Goal: Task Accomplishment & Management: Use online tool/utility

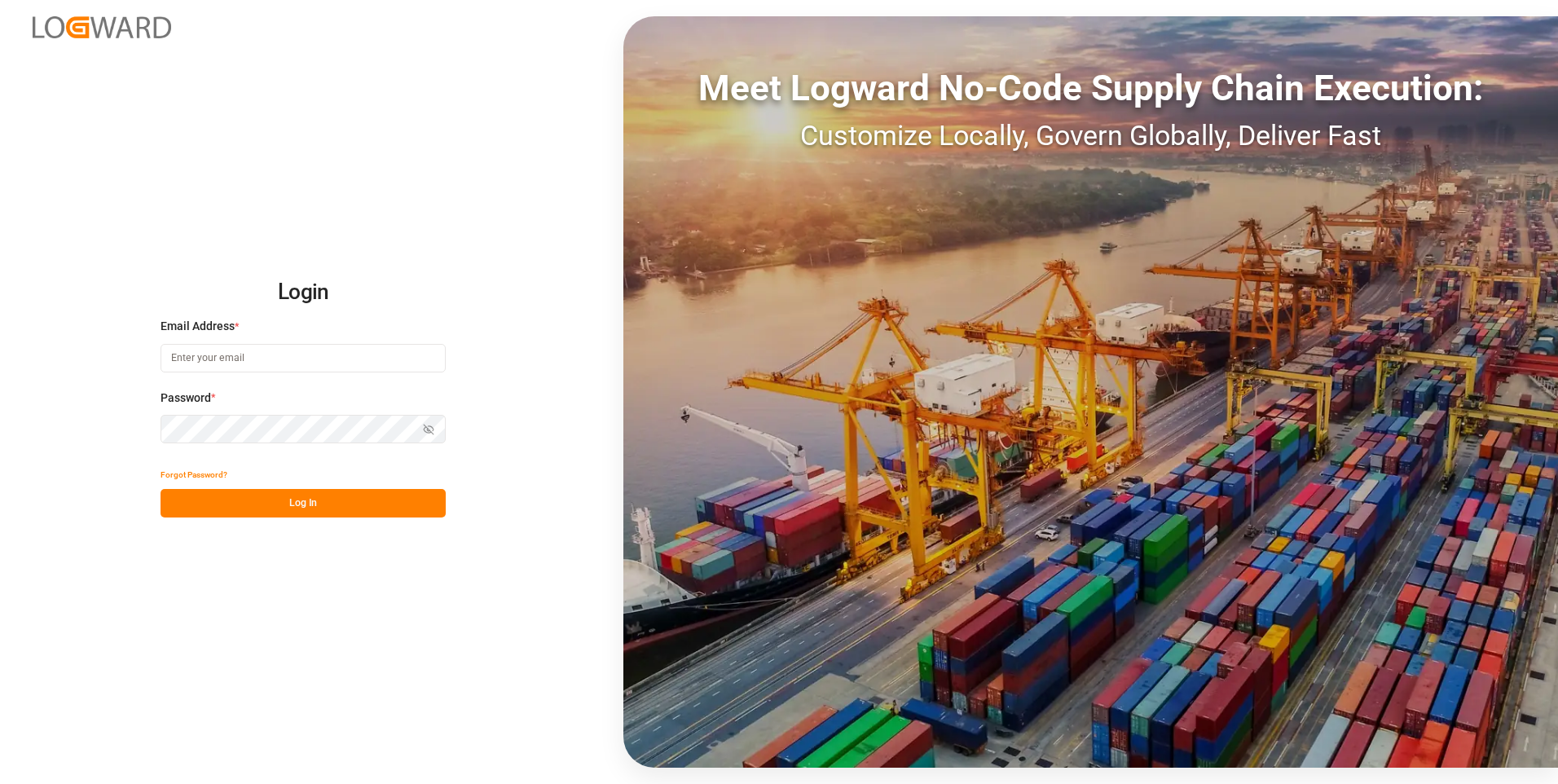
type input "[EMAIL_ADDRESS][DOMAIN_NAME]"
click at [256, 493] on button "Log In" at bounding box center [303, 503] width 286 height 28
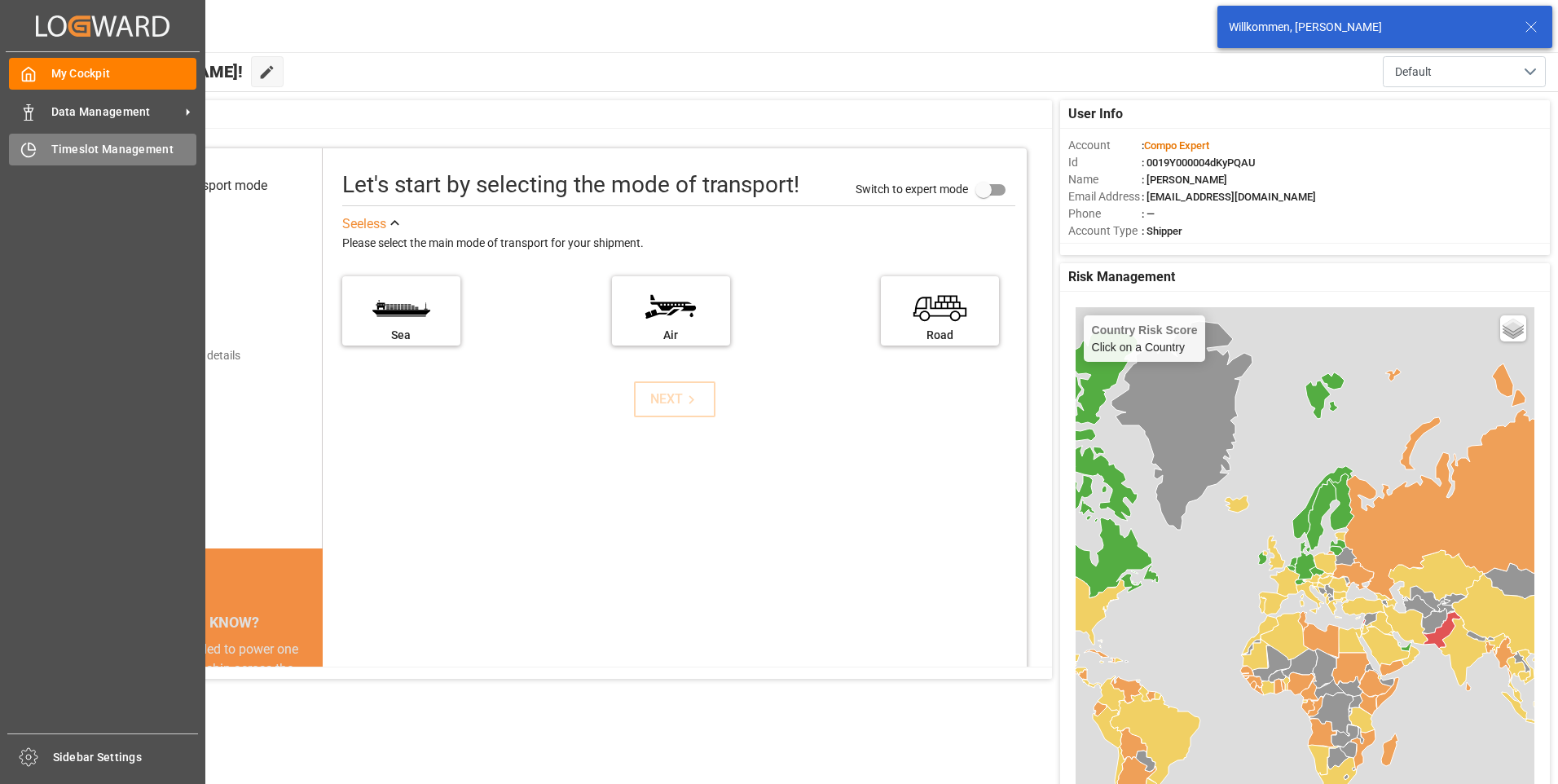
click at [92, 151] on span "Timeslot Management" at bounding box center [124, 150] width 146 height 17
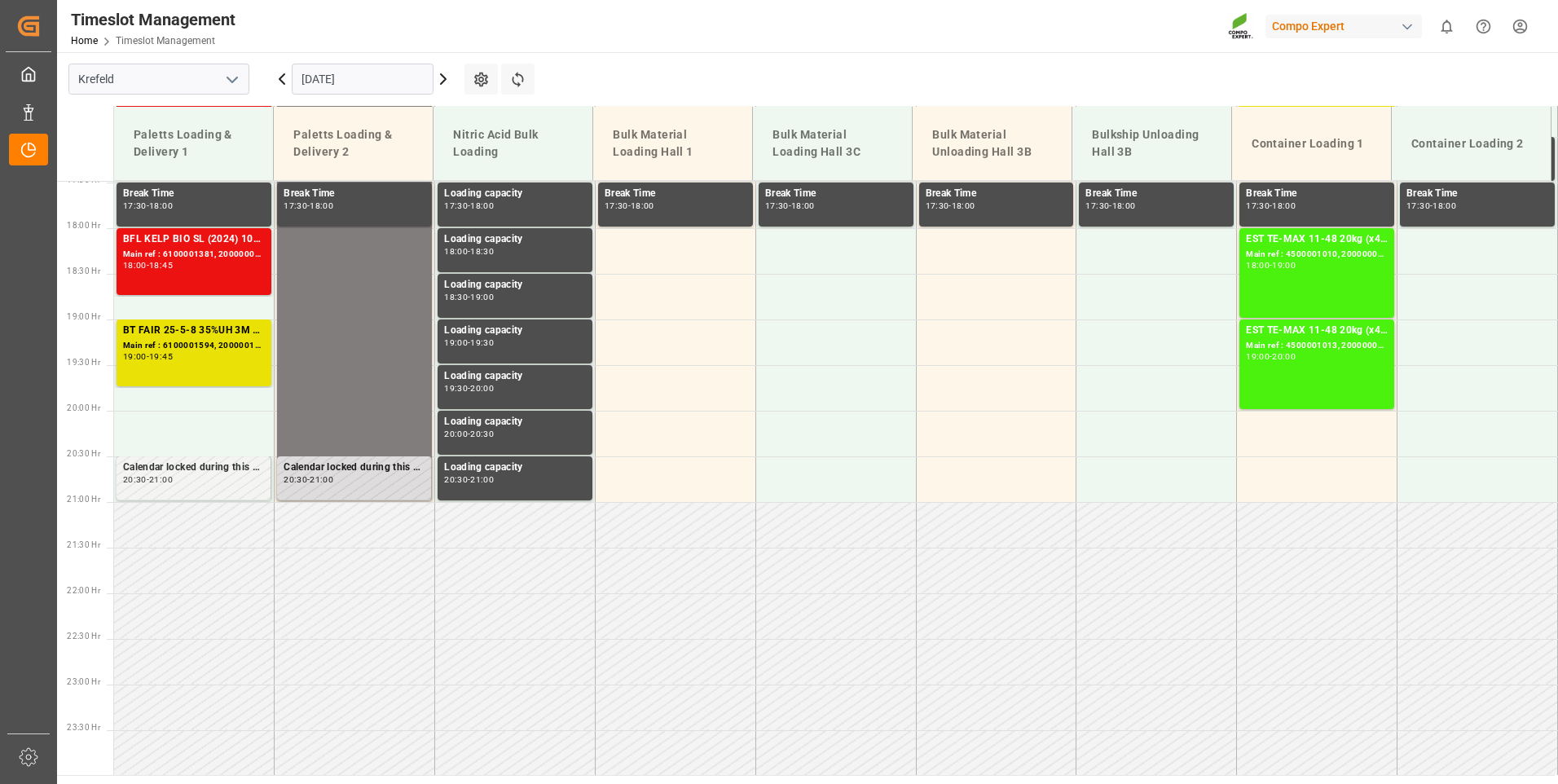
scroll to position [1597, 0]
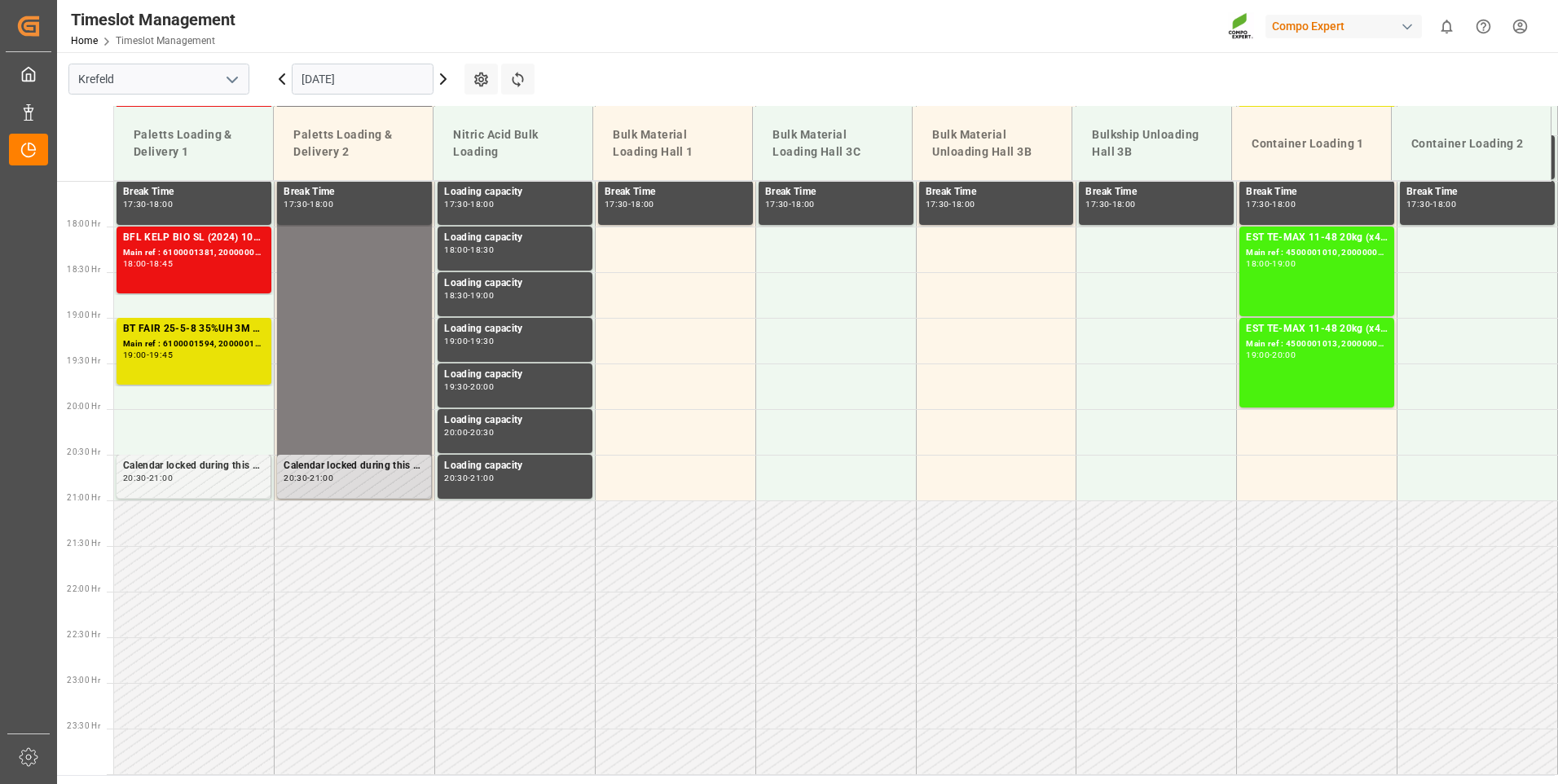
click at [446, 79] on icon at bounding box center [443, 79] width 5 height 10
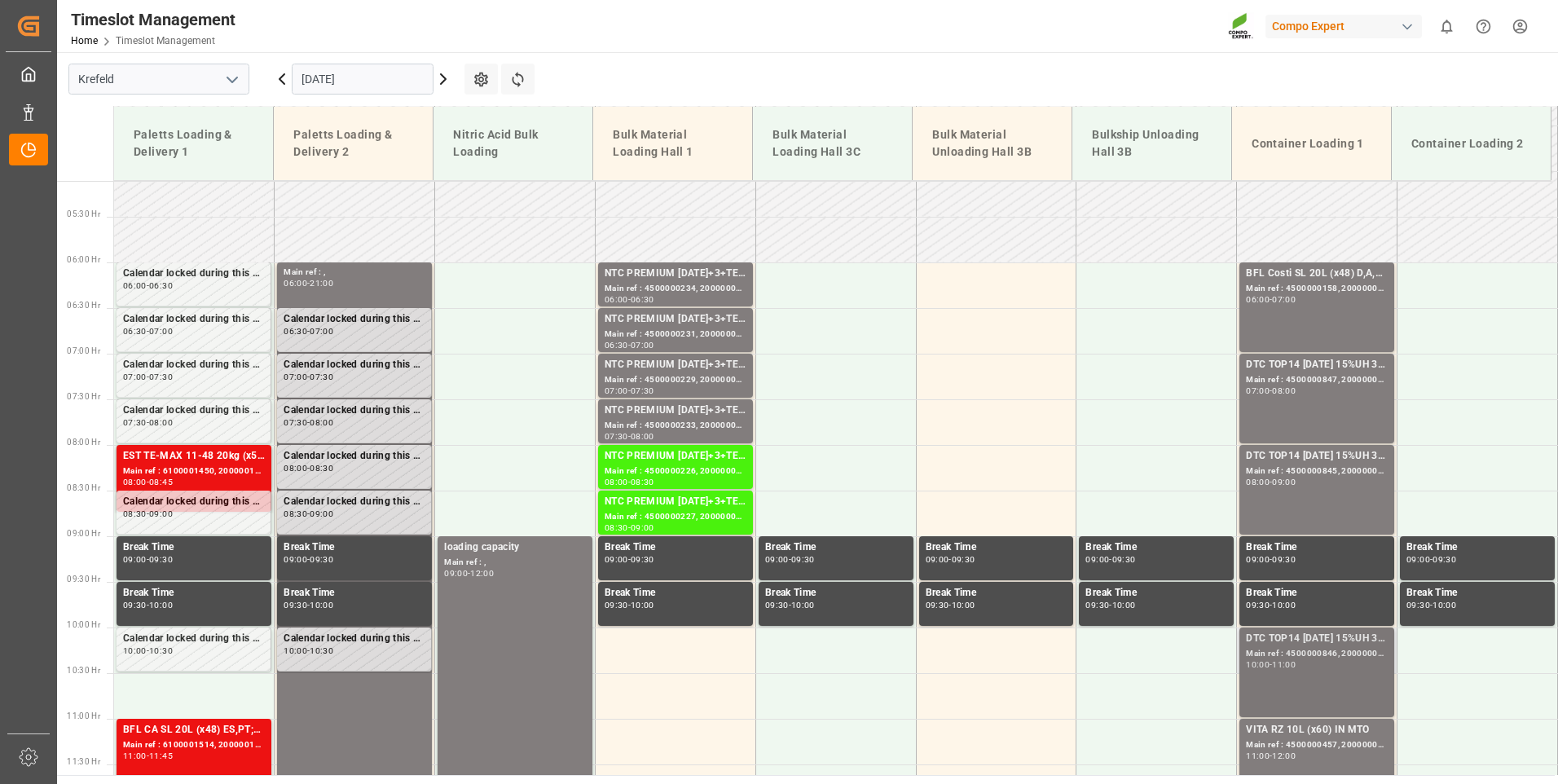
scroll to position [456, 0]
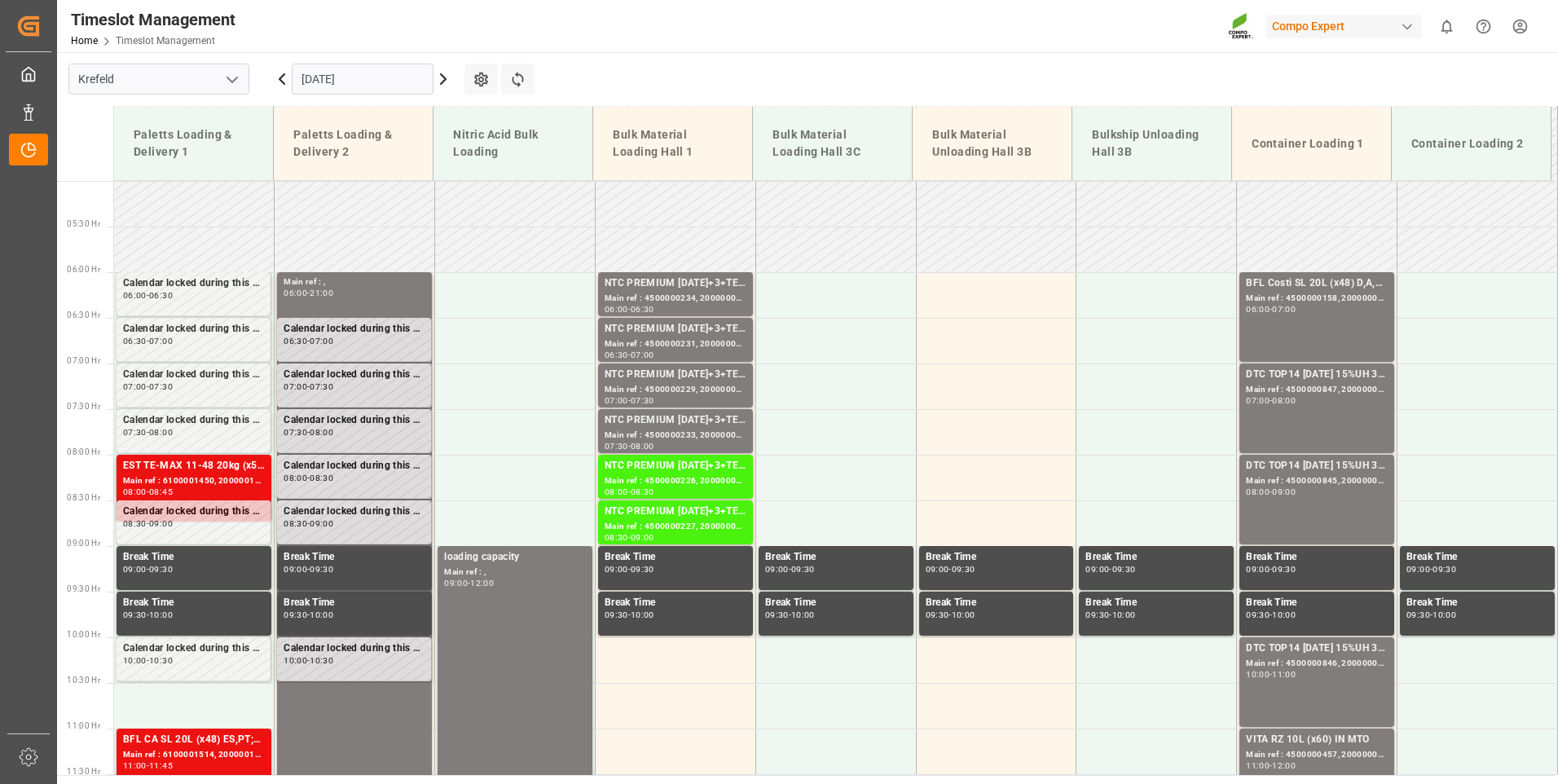
click at [443, 80] on icon at bounding box center [443, 78] width 19 height 19
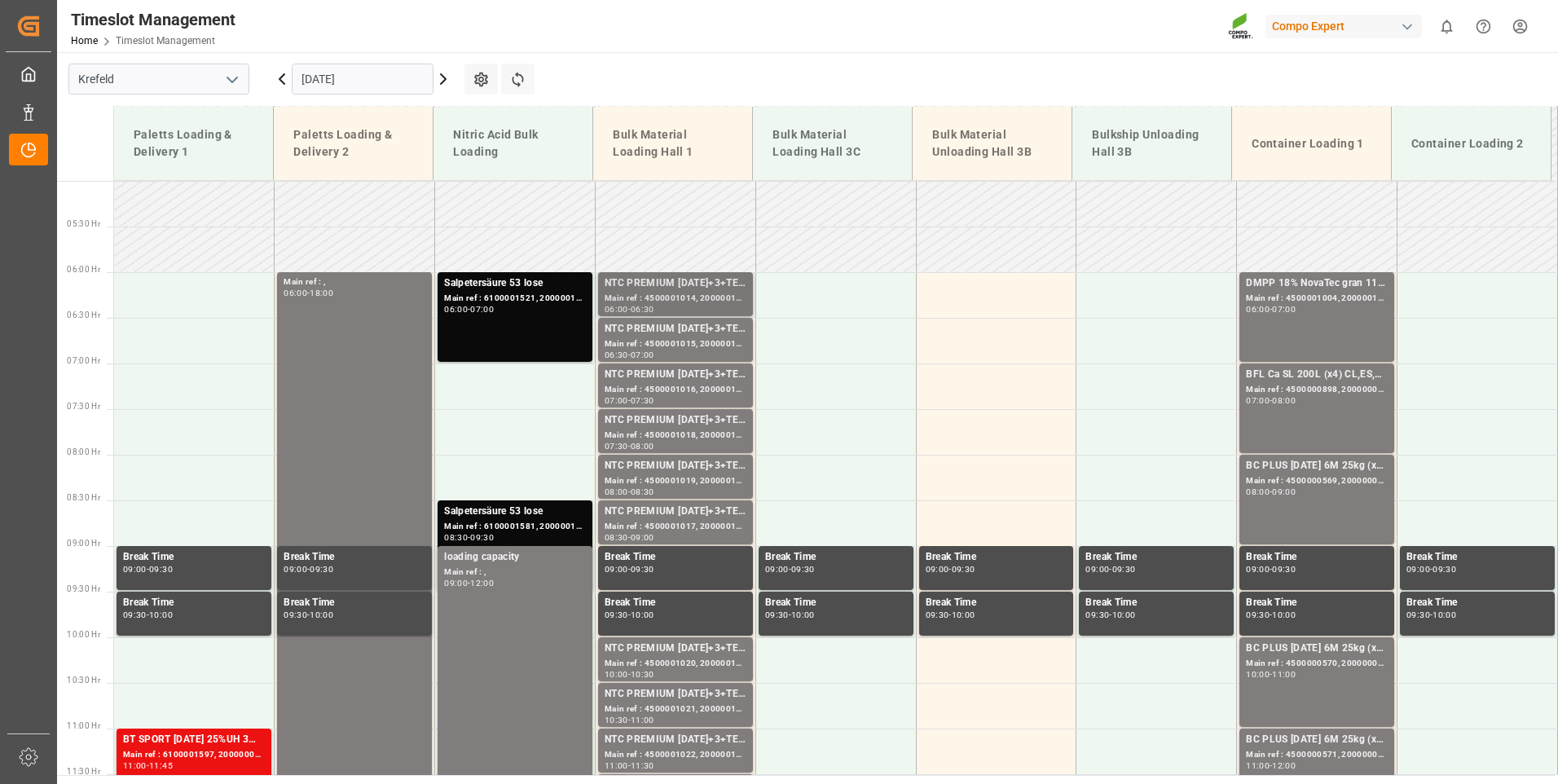
click at [708, 305] on div "Main ref : 4500001014, 2000001045" at bounding box center [676, 298] width 141 height 14
click at [716, 332] on div "NTC PREMIUM [DATE]+3+TE BULK" at bounding box center [676, 330] width 141 height 17
click at [702, 380] on div "NTC PREMIUM [DATE]+3+TE BULK" at bounding box center [676, 375] width 141 height 17
click at [714, 439] on div "Main ref : 4500001018, 2000001045" at bounding box center [676, 435] width 141 height 14
click at [715, 475] on div "Main ref : 4500001019, 2000001045" at bounding box center [676, 481] width 141 height 14
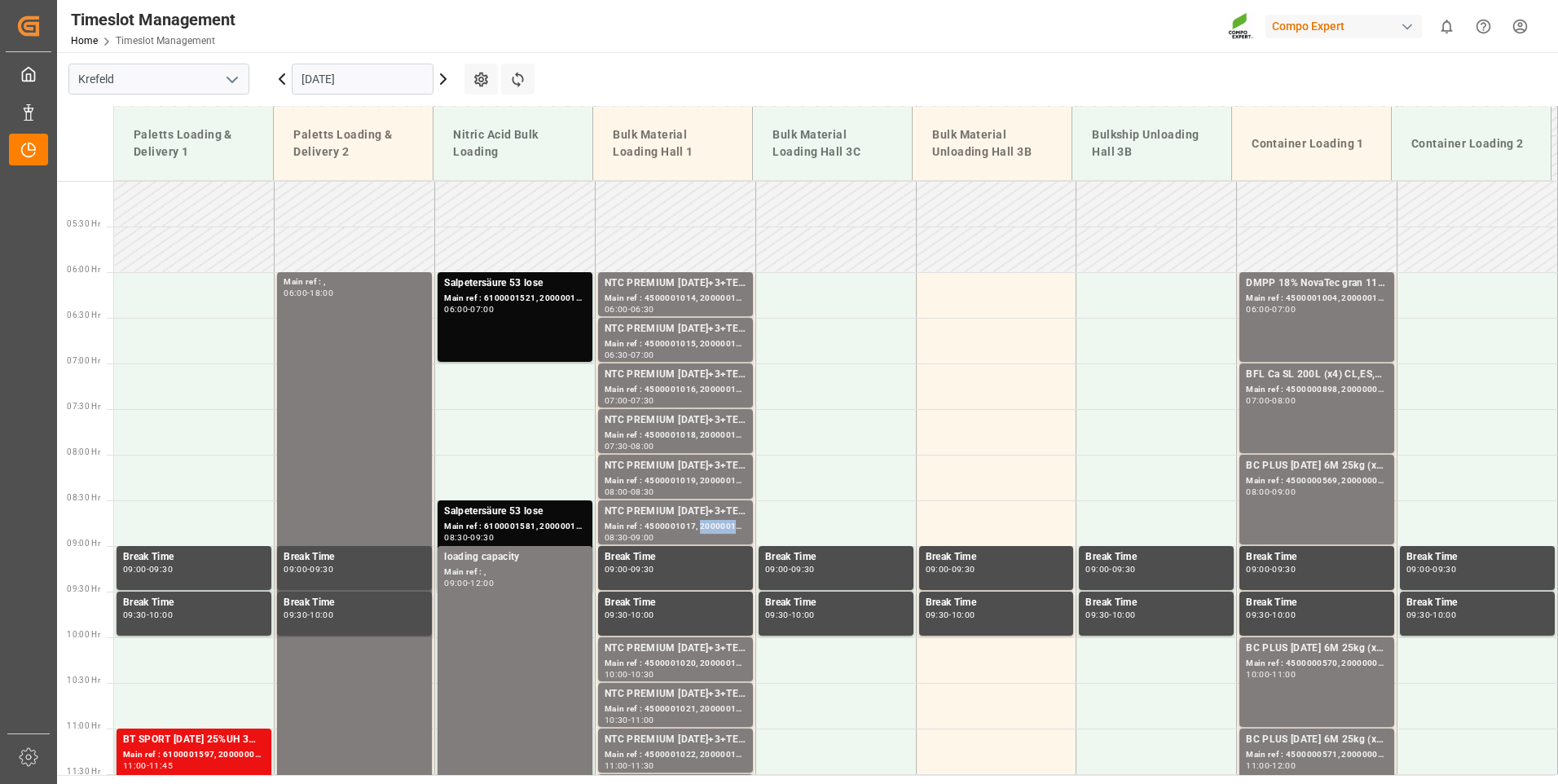
click at [712, 527] on div "Main ref : 4500001017, 2000001045" at bounding box center [676, 526] width 141 height 14
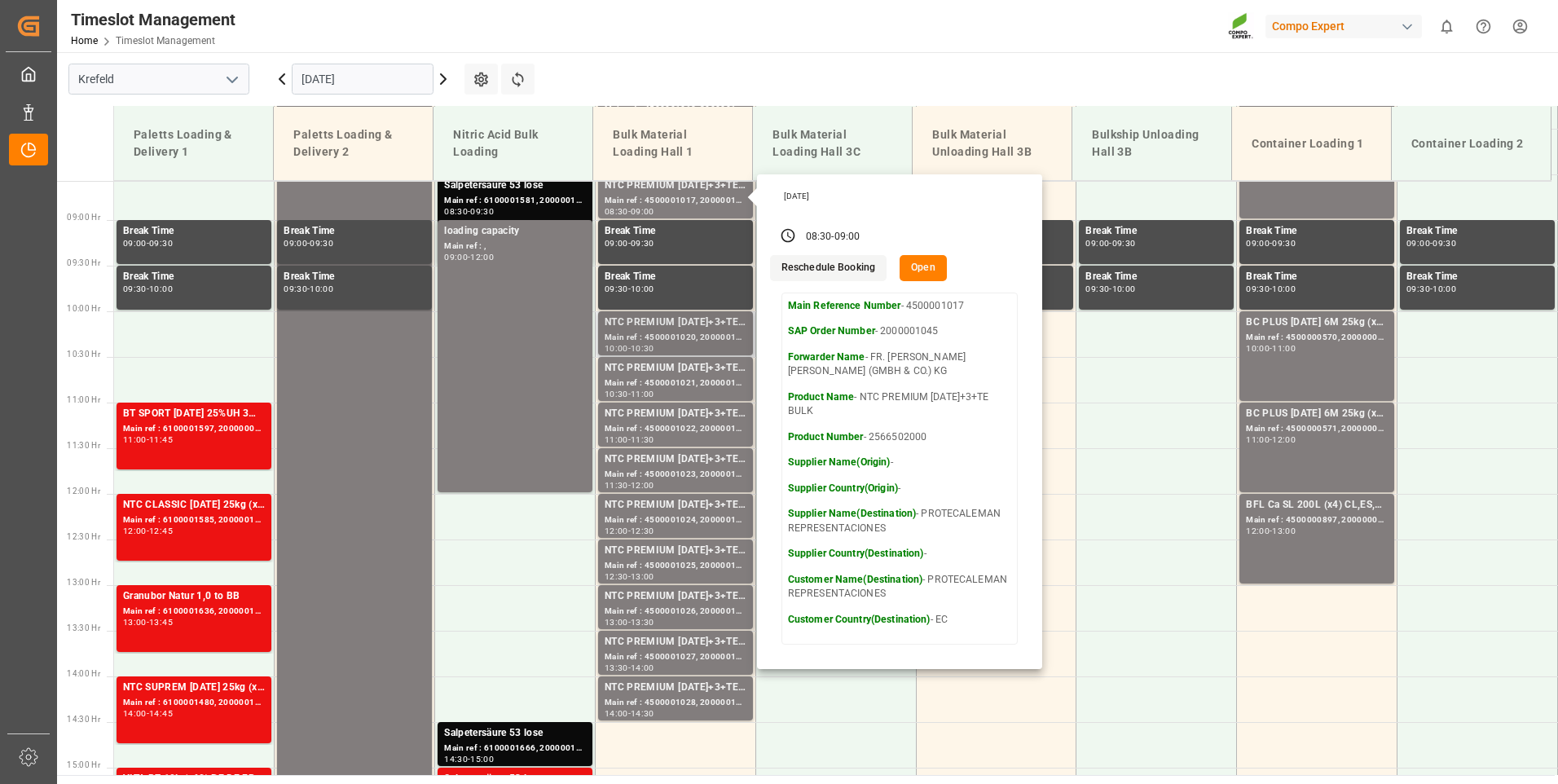
scroll to position [864, 0]
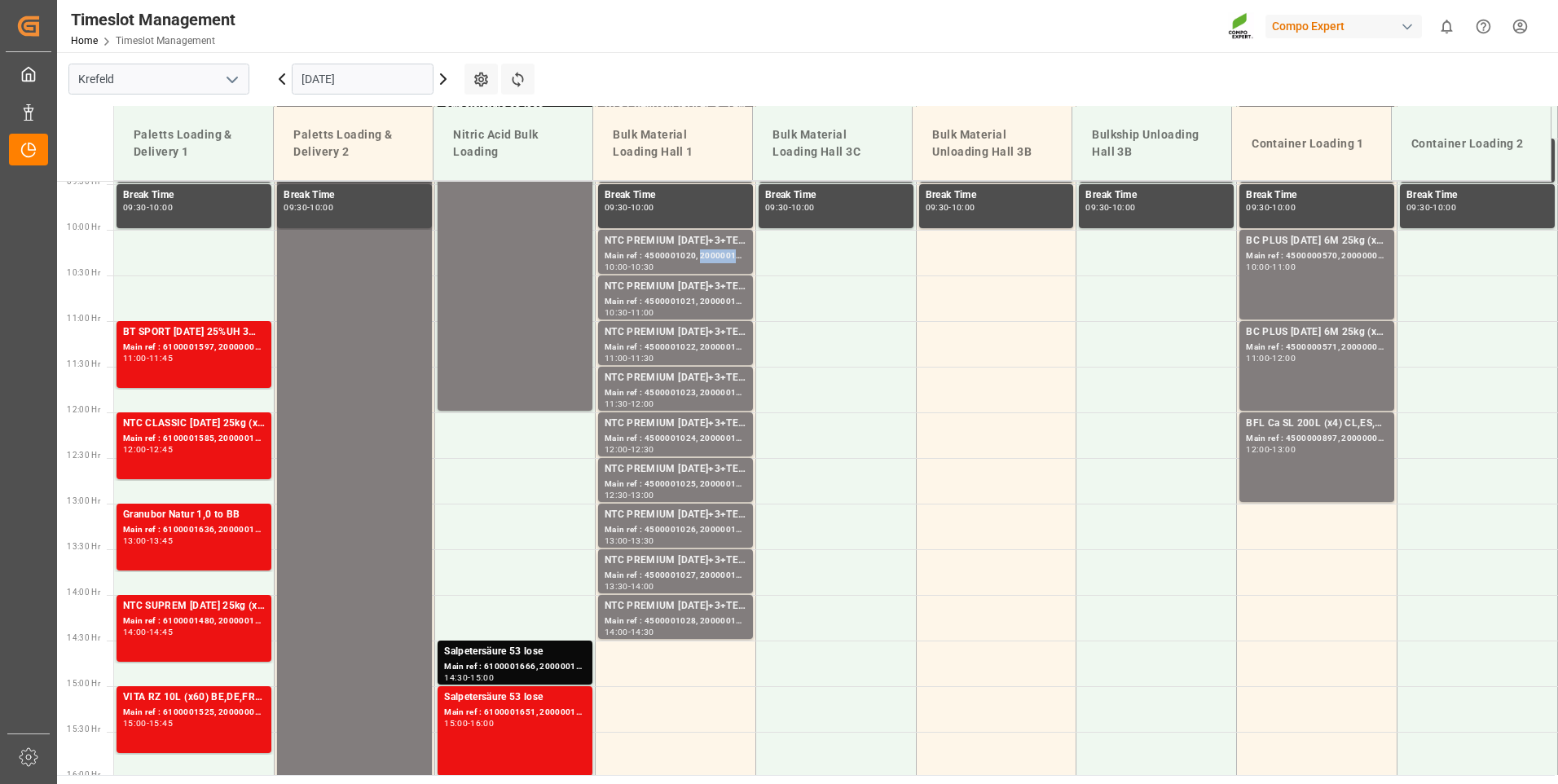
click at [714, 251] on div "Main ref : 4500001020, 2000001045" at bounding box center [676, 256] width 141 height 14
click at [705, 285] on div "NTC PREMIUM [DATE]+3+TE BULK" at bounding box center [676, 287] width 141 height 17
click at [696, 327] on div "NTC PREMIUM [DATE]+3+TE BULK" at bounding box center [676, 332] width 141 height 17
click at [690, 381] on div "NTC PREMIUM [DATE]+3+TE BULK" at bounding box center [676, 378] width 141 height 17
click at [696, 423] on div "NTC PREMIUM [DATE]+3+TE BULK" at bounding box center [676, 424] width 141 height 17
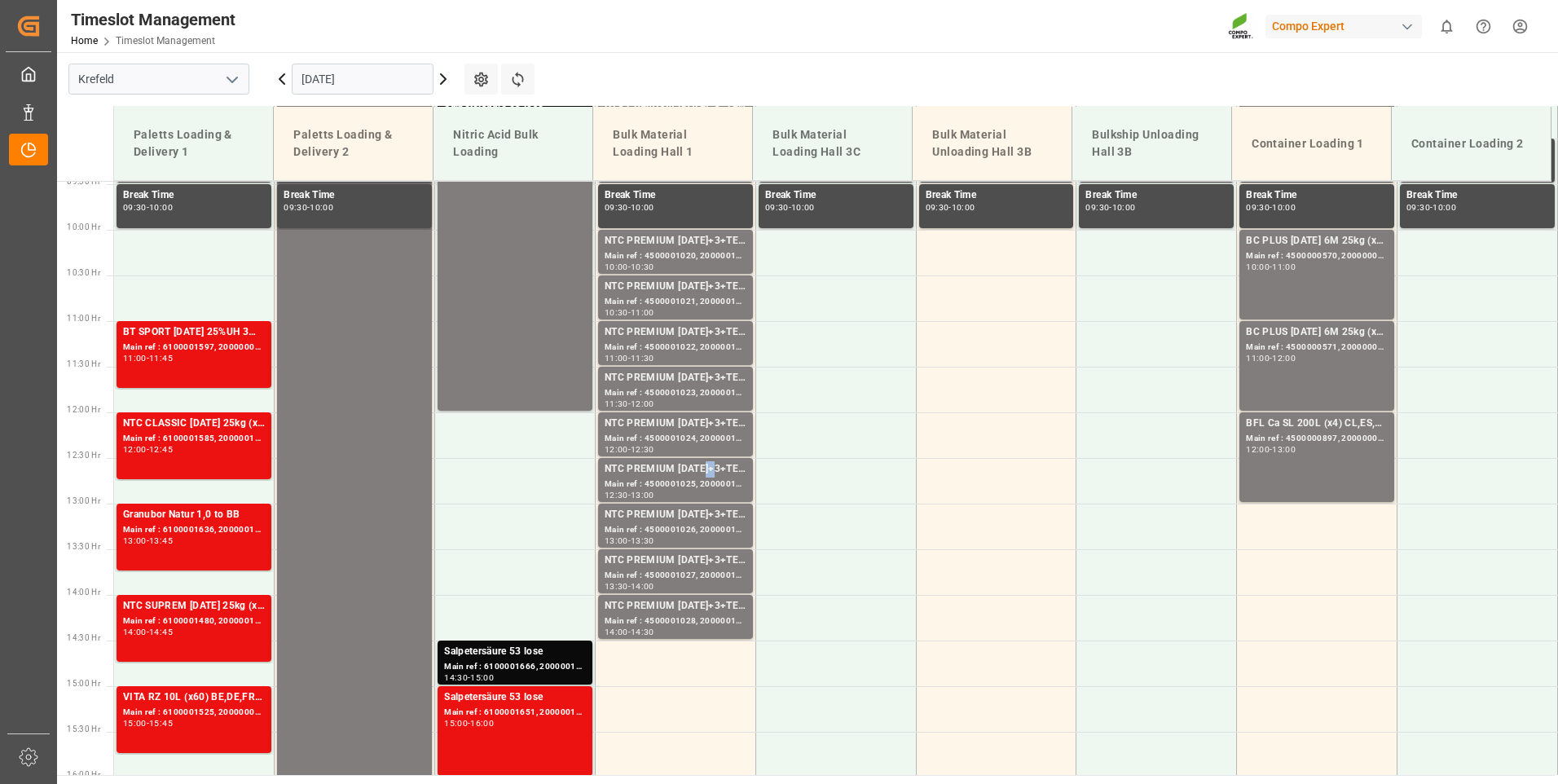
click at [699, 466] on div "NTC PREMIUM [DATE]+3+TE BULK" at bounding box center [676, 469] width 141 height 17
click at [706, 510] on div "NTC PREMIUM [DATE]+3+TE BULK" at bounding box center [676, 515] width 141 height 17
click at [712, 565] on div "NTC PREMIUM [DATE]+3+TE BULK" at bounding box center [676, 561] width 141 height 17
click at [717, 610] on div "NTC PREMIUM [DATE]+3+TE BULK" at bounding box center [676, 607] width 141 height 17
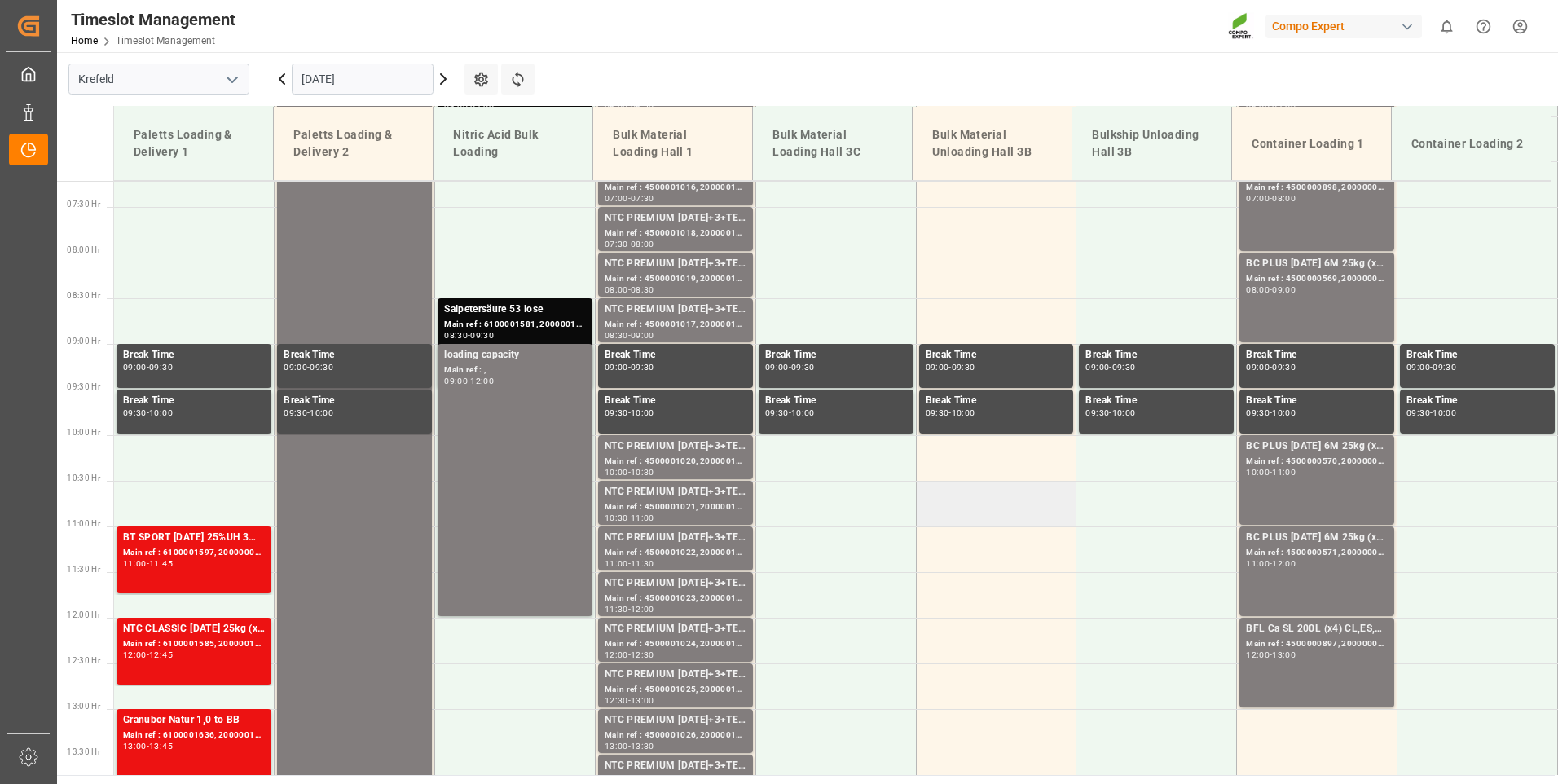
scroll to position [782, 0]
